Goal: Task Accomplishment & Management: Complete application form

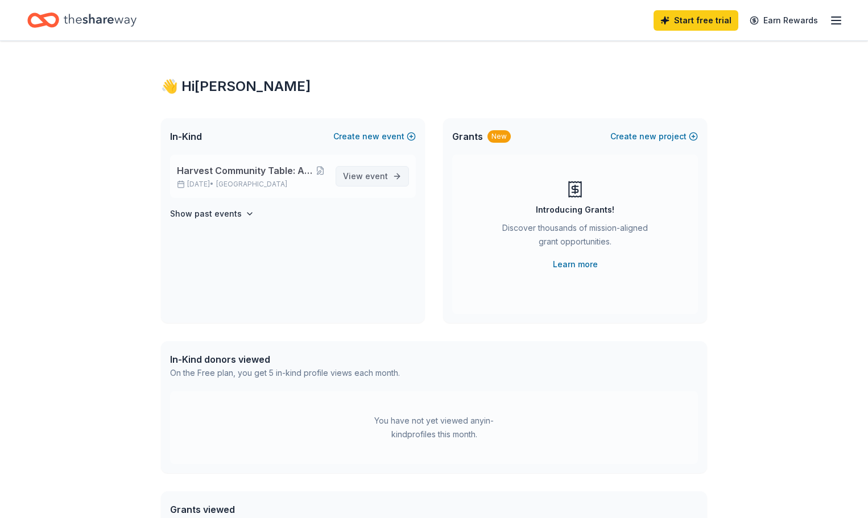
click at [373, 176] on span "event" at bounding box center [376, 176] width 23 height 10
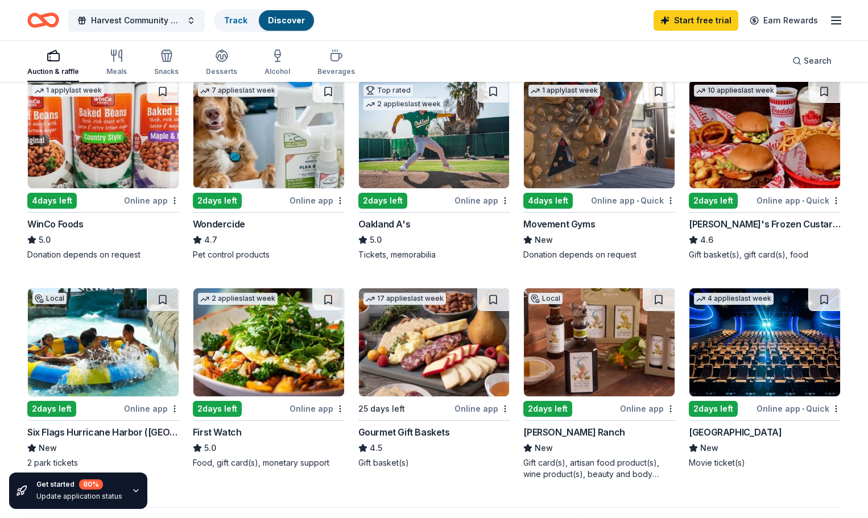
scroll to position [626, 0]
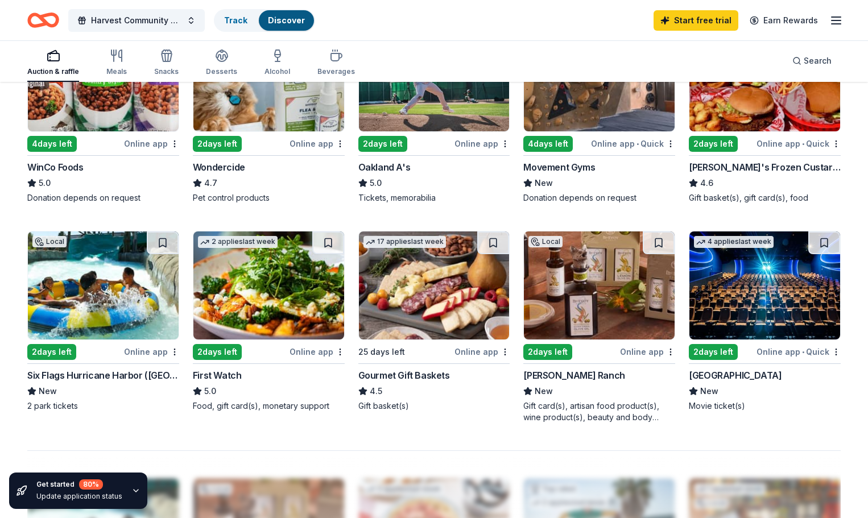
click at [68, 350] on div "2 days left" at bounding box center [51, 352] width 49 height 16
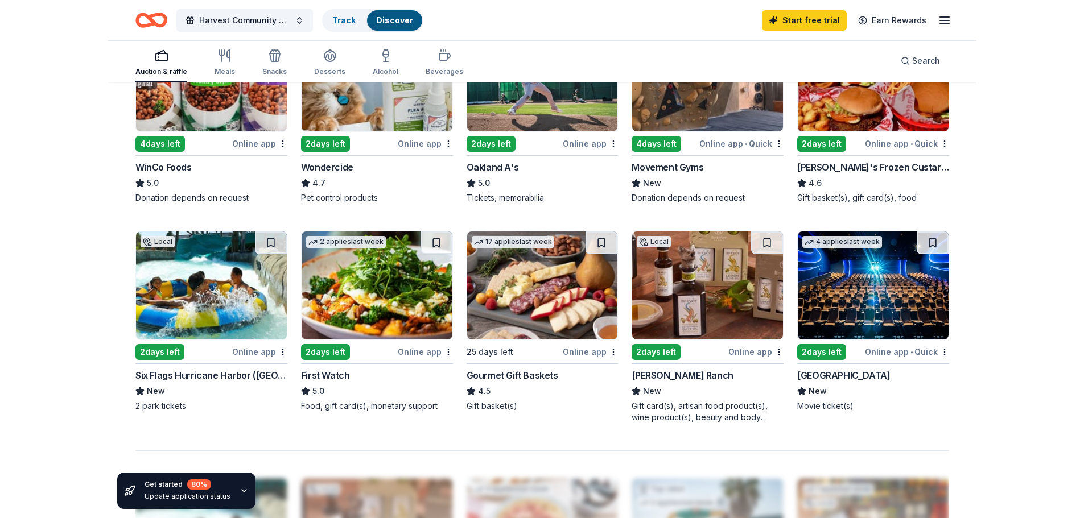
scroll to position [680, 0]
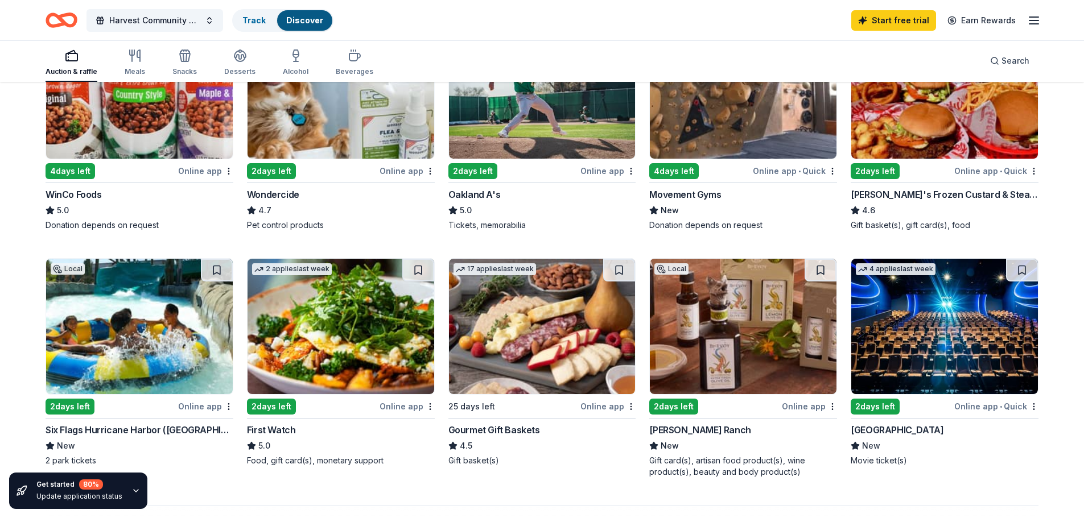
click at [546, 323] on img at bounding box center [542, 326] width 187 height 135
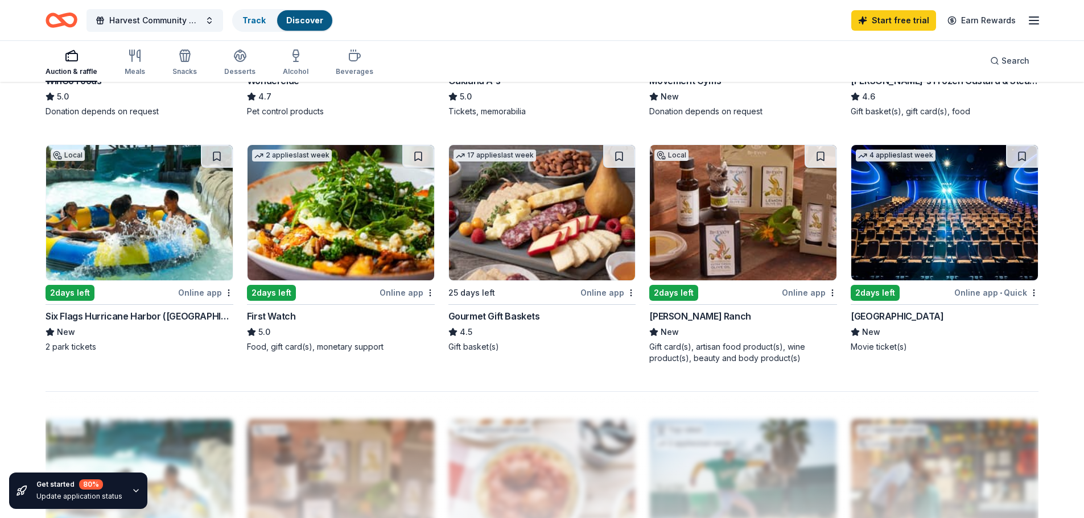
click at [736, 240] on img at bounding box center [743, 212] width 187 height 135
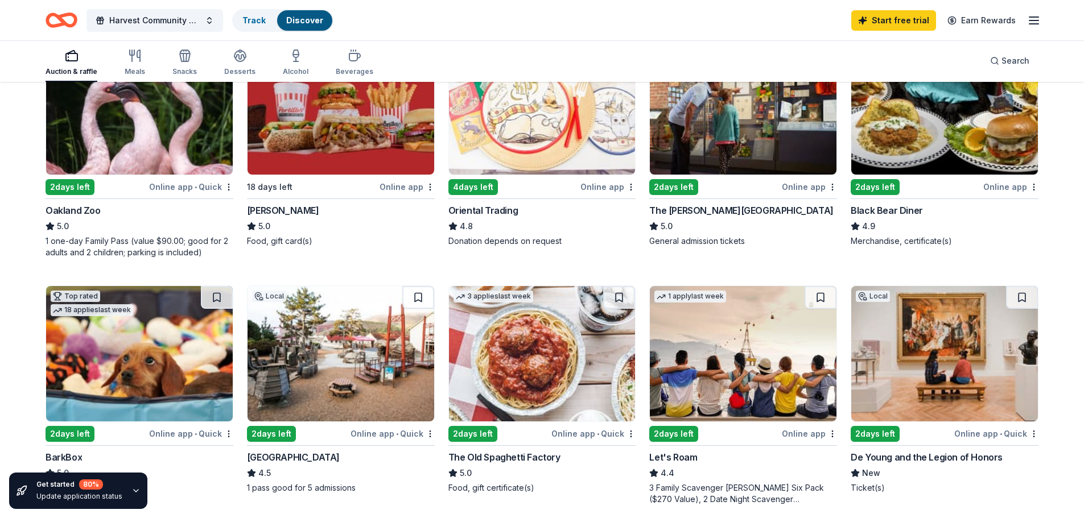
scroll to position [228, 0]
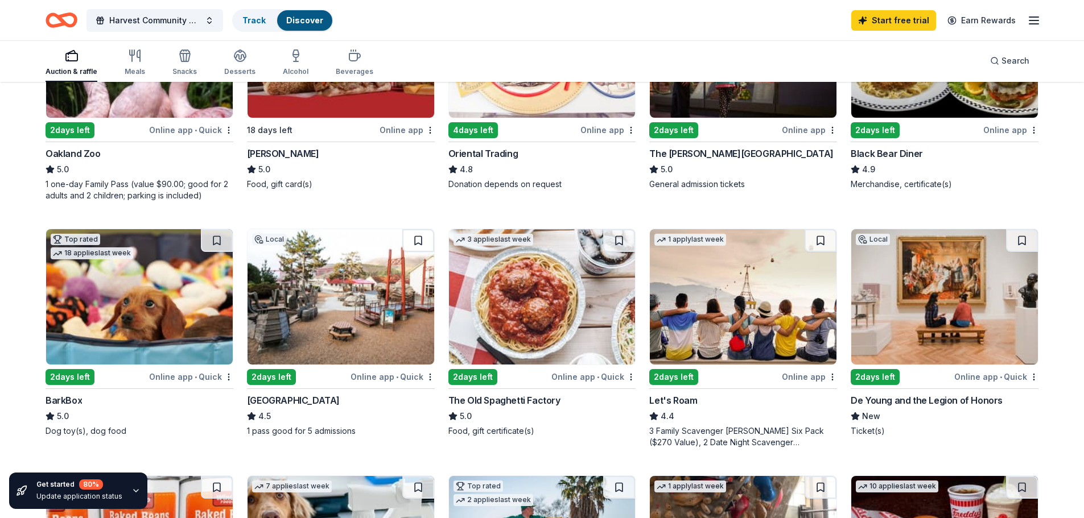
click at [732, 294] on img at bounding box center [743, 296] width 187 height 135
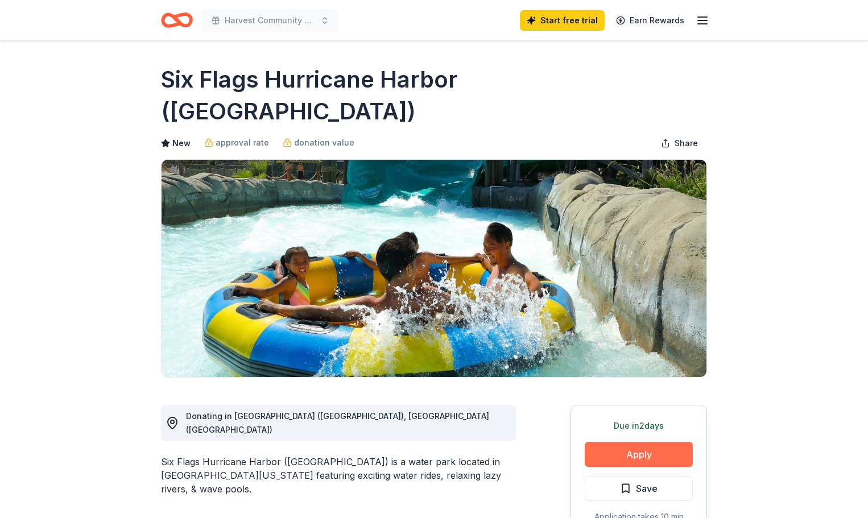
click at [642, 442] on button "Apply" at bounding box center [639, 454] width 108 height 25
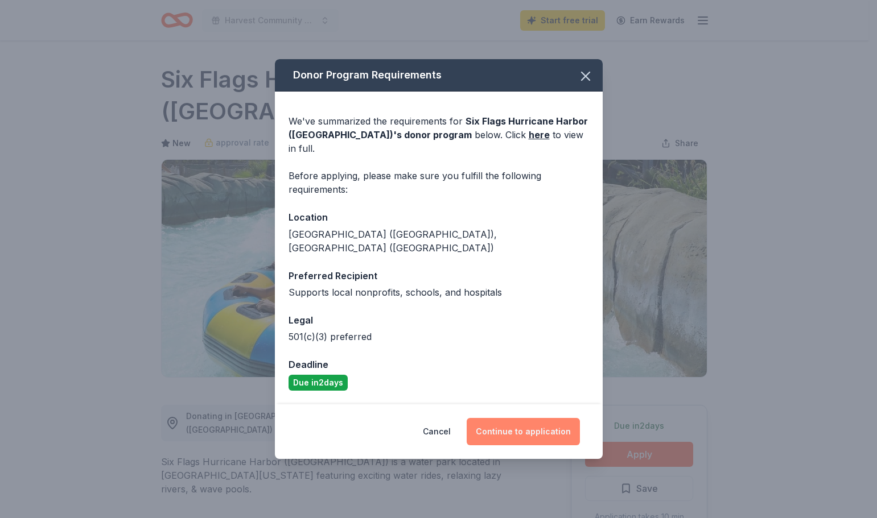
click at [537, 418] on button "Continue to application" at bounding box center [522, 431] width 113 height 27
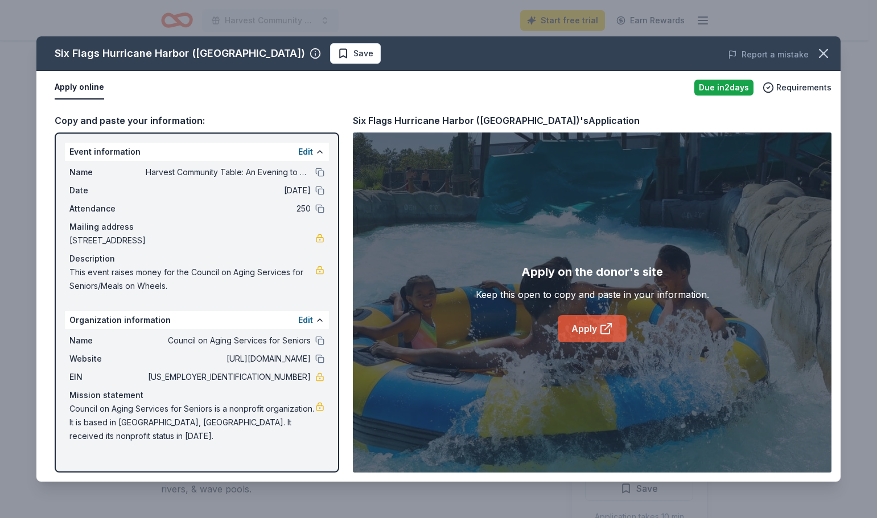
click at [583, 324] on link "Apply" at bounding box center [592, 328] width 69 height 27
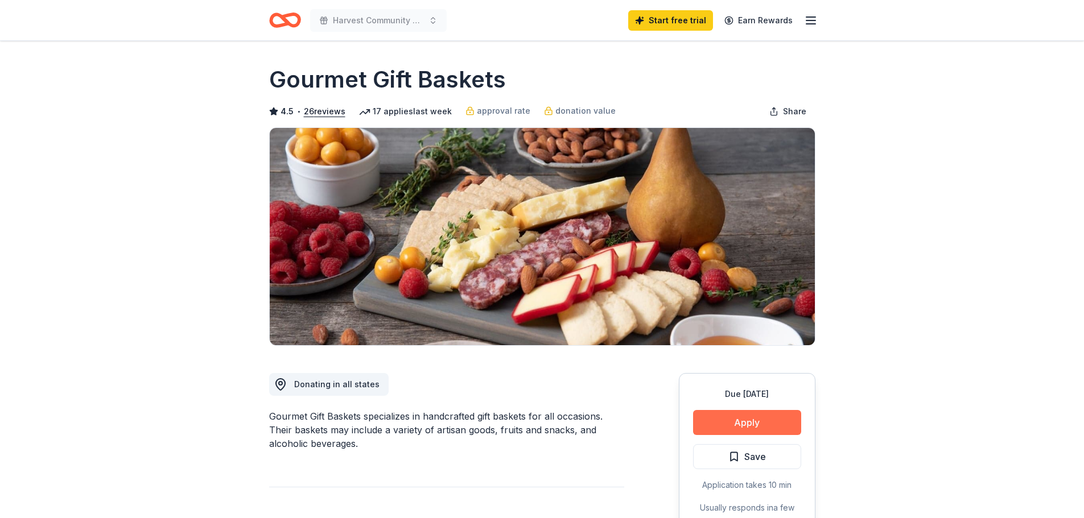
click at [730, 426] on button "Apply" at bounding box center [747, 422] width 108 height 25
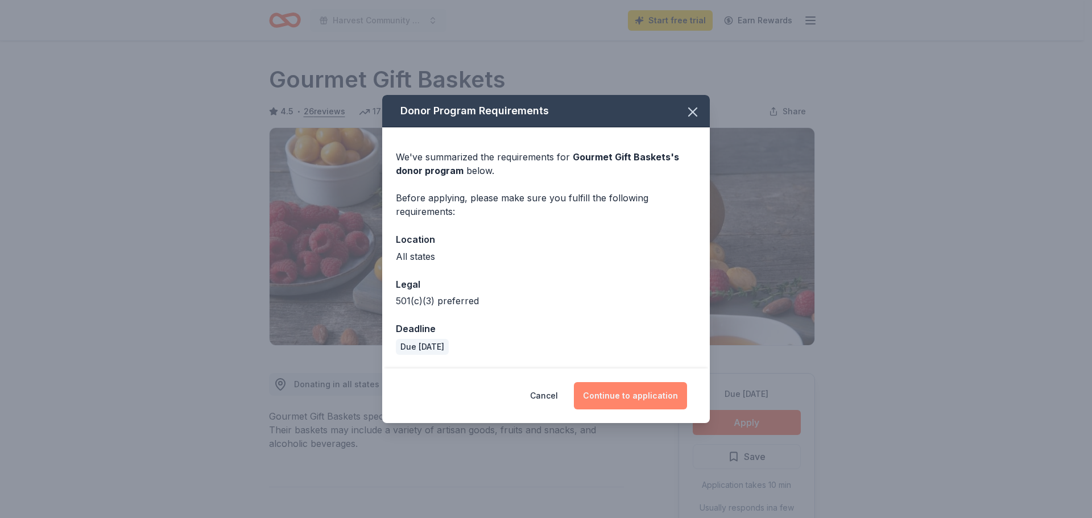
click at [635, 403] on button "Continue to application" at bounding box center [630, 395] width 113 height 27
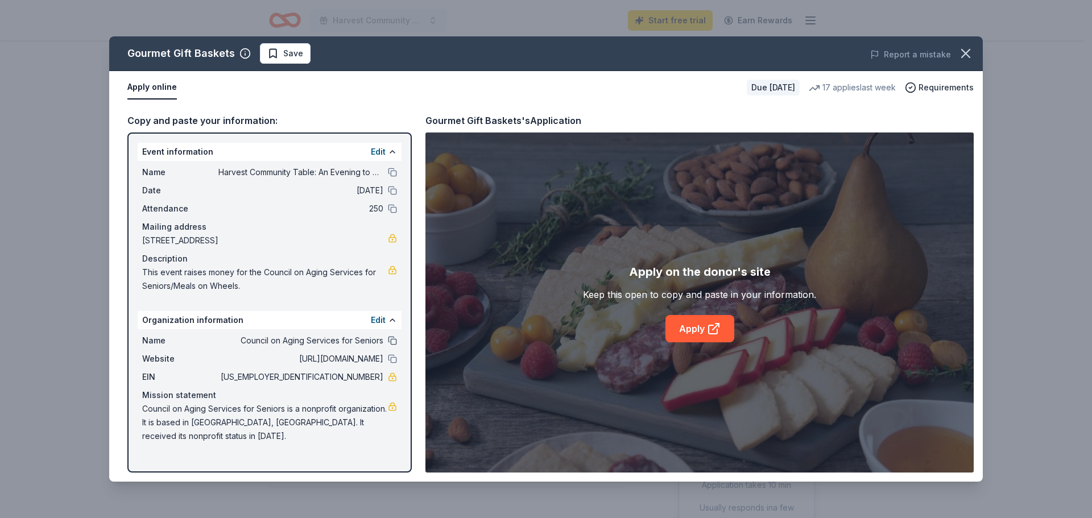
click at [393, 342] on button at bounding box center [392, 340] width 9 height 9
click at [396, 360] on button at bounding box center [392, 358] width 9 height 9
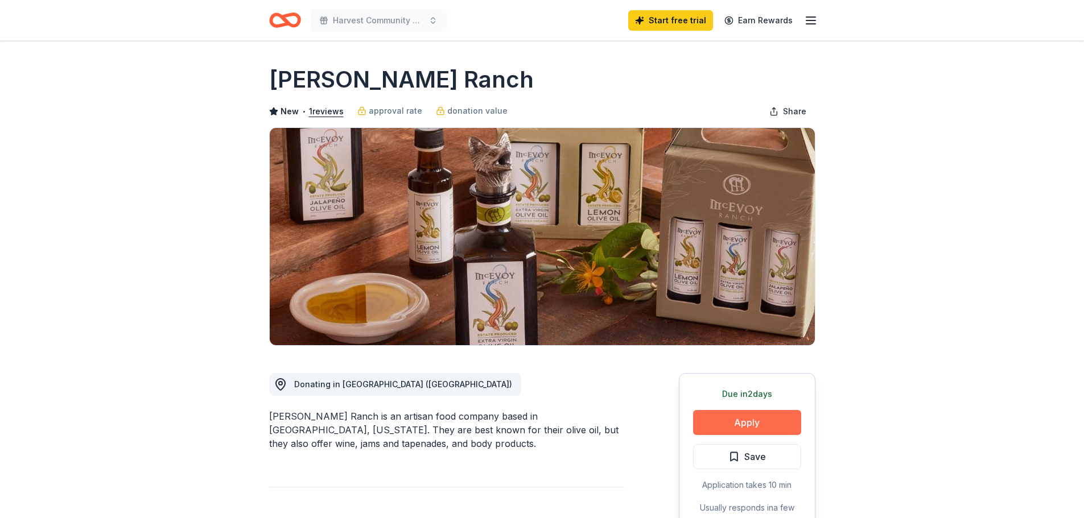
click at [738, 422] on button "Apply" at bounding box center [747, 422] width 108 height 25
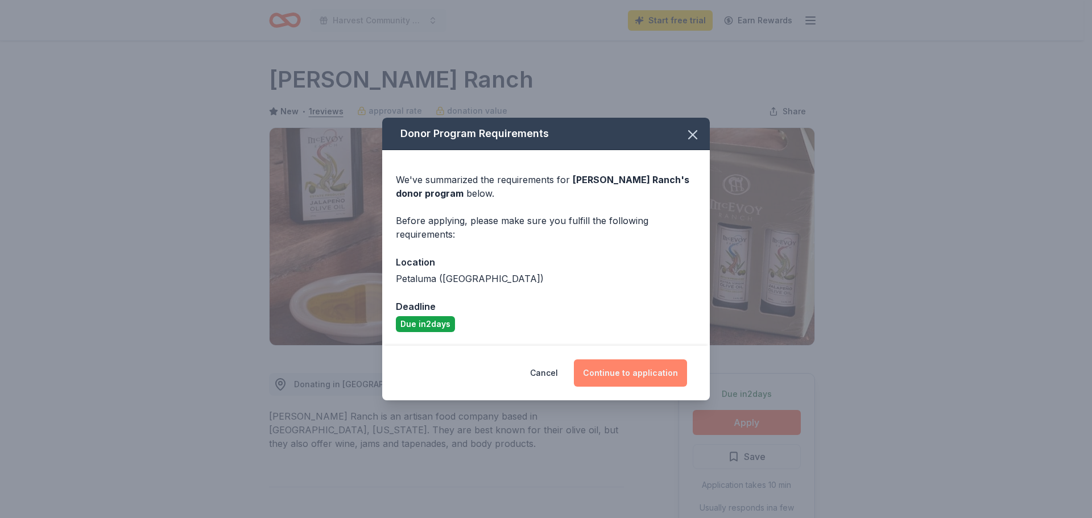
click at [629, 372] on button "Continue to application" at bounding box center [630, 373] width 113 height 27
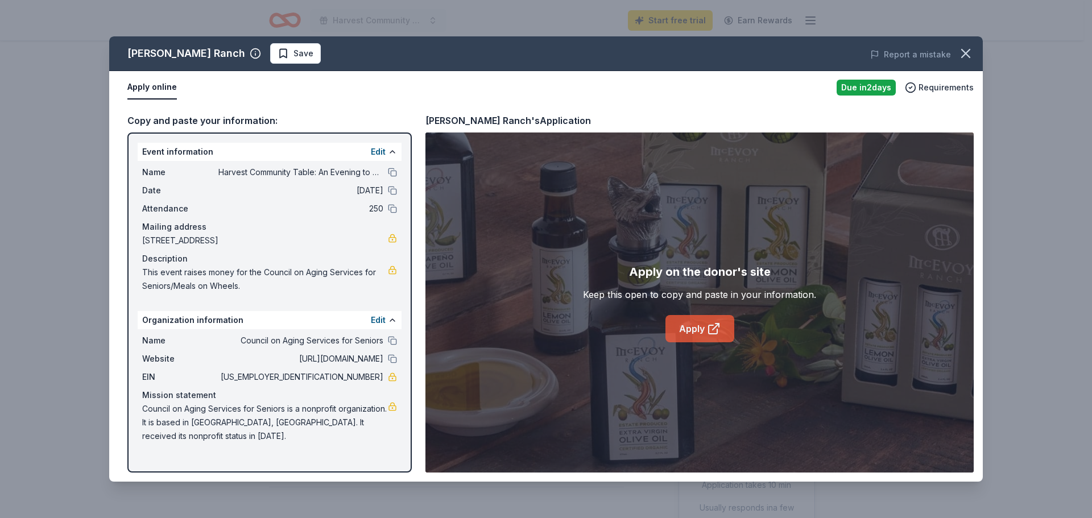
click at [686, 332] on link "Apply" at bounding box center [700, 328] width 69 height 27
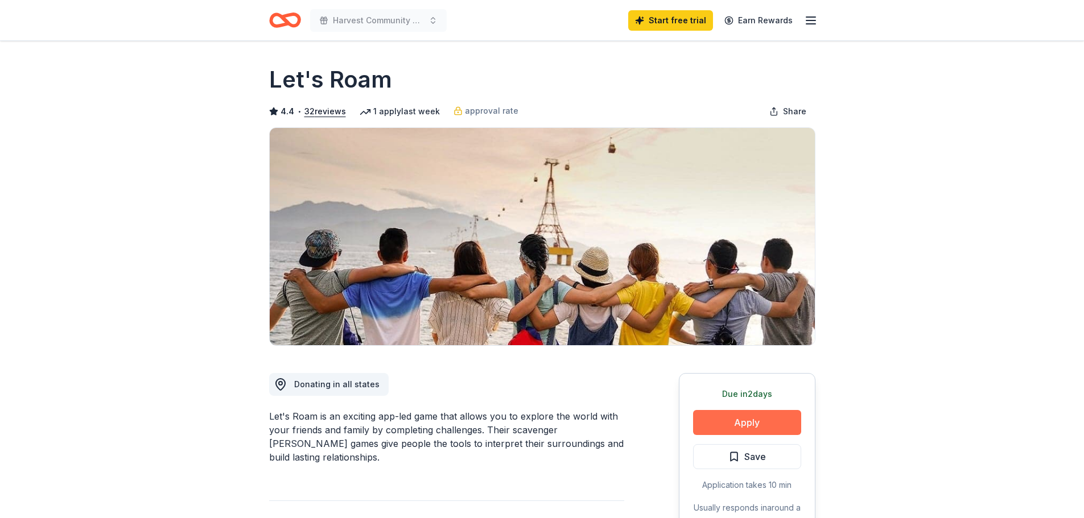
click at [753, 420] on button "Apply" at bounding box center [747, 422] width 108 height 25
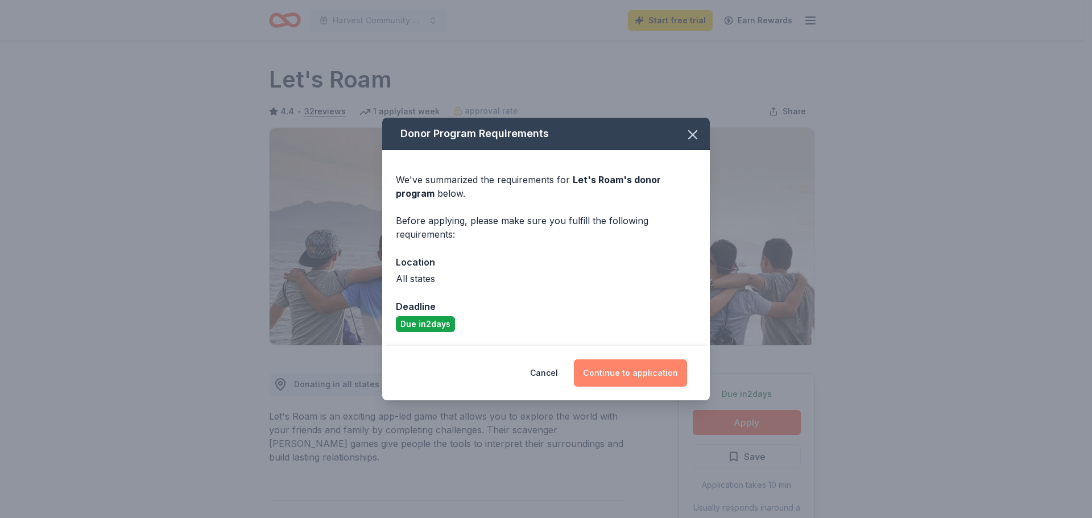
click at [643, 373] on button "Continue to application" at bounding box center [630, 373] width 113 height 27
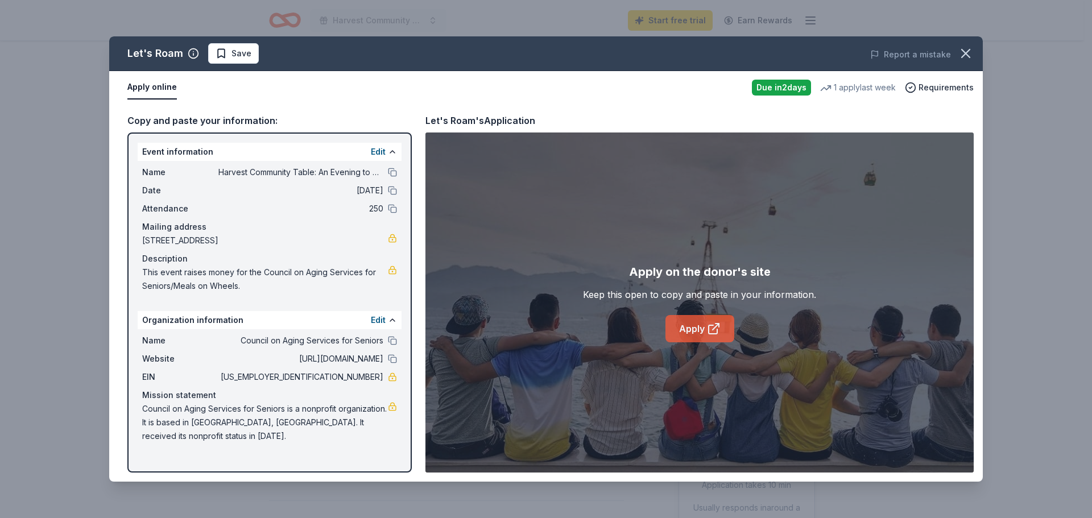
click at [693, 331] on link "Apply" at bounding box center [700, 328] width 69 height 27
